Goal: Navigation & Orientation: Find specific page/section

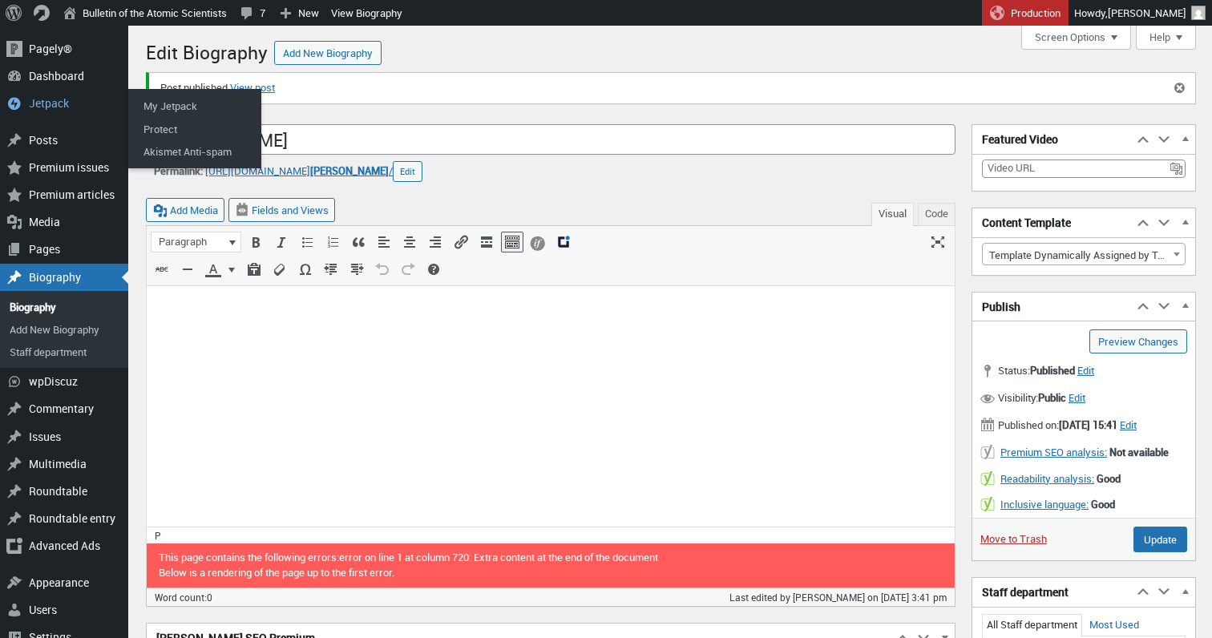
scroll to position [11, 0]
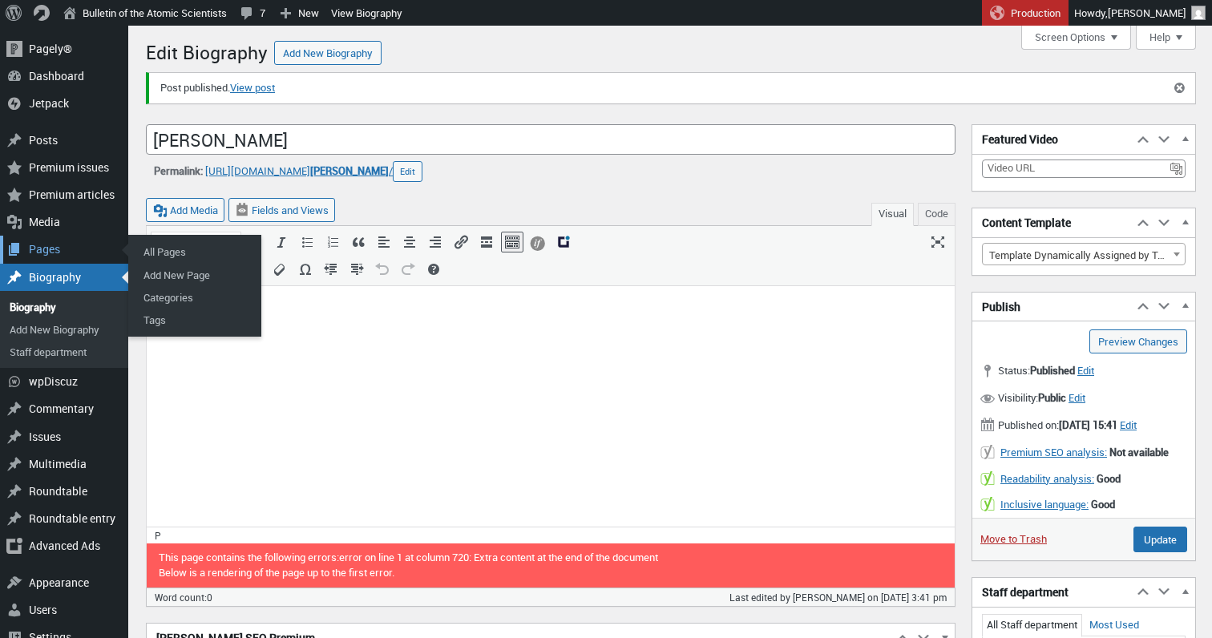
click at [46, 244] on div "Pages" at bounding box center [64, 249] width 128 height 27
click at [64, 254] on div "Pages" at bounding box center [64, 249] width 128 height 27
click at [58, 246] on div "Pages" at bounding box center [64, 249] width 128 height 27
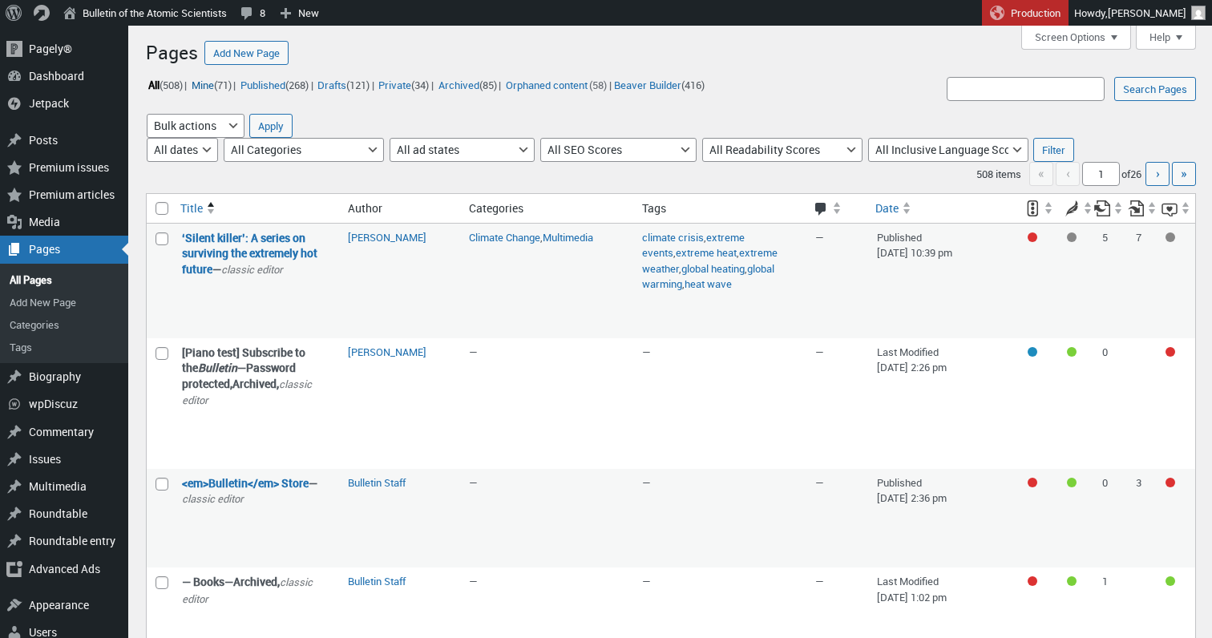
click at [224, 83] on link "Mine (71)" at bounding box center [211, 84] width 44 height 18
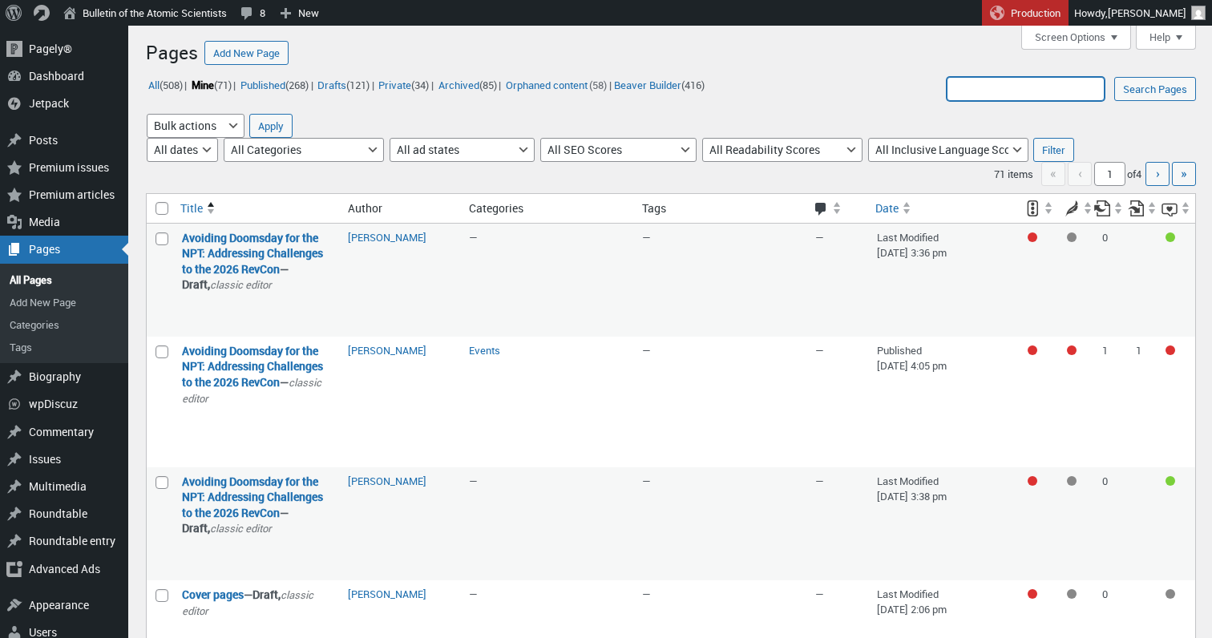
click at [1014, 85] on input "Search Pages:" at bounding box center [1026, 89] width 158 height 24
type input "Ways To Give"
click at [1153, 88] on input "Search Pages" at bounding box center [1155, 89] width 82 height 24
click at [1160, 91] on input "Search Pages" at bounding box center [1155, 89] width 82 height 24
